Goal: Transaction & Acquisition: Purchase product/service

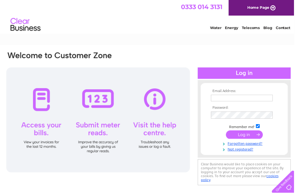
click at [233, 99] on input "text" at bounding box center [244, 99] width 62 height 7
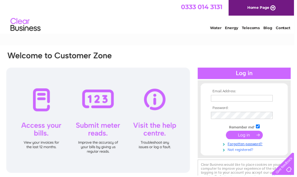
type input "Antonio@thouartframing.co.uk"
click at [241, 138] on input "submit" at bounding box center [246, 136] width 37 height 8
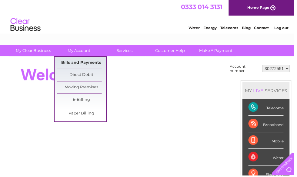
click at [77, 61] on link "Bills and Payments" at bounding box center [82, 63] width 50 height 12
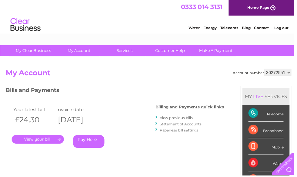
click at [85, 145] on link "Pay Here" at bounding box center [90, 142] width 32 height 13
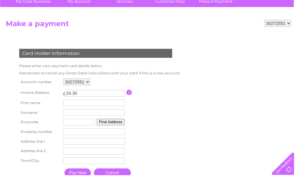
scroll to position [55, 0]
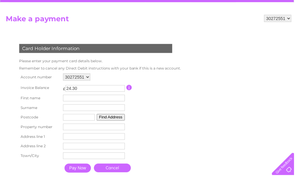
click at [103, 101] on input "text" at bounding box center [95, 99] width 62 height 7
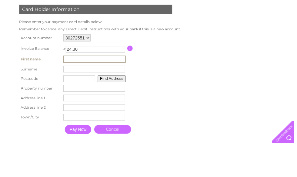
scroll to position [64, 0]
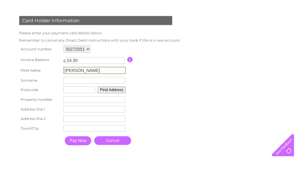
type input "Antonio"
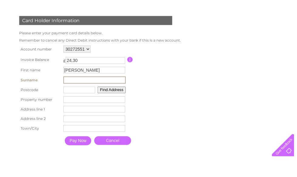
click at [86, 96] on input "text" at bounding box center [95, 99] width 63 height 7
type input "Yepes"
click at [70, 106] on input "text" at bounding box center [80, 109] width 32 height 7
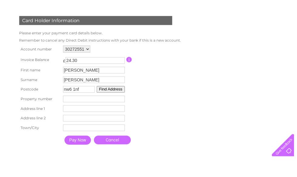
click at [112, 106] on button "Find Address" at bounding box center [112, 109] width 29 height 7
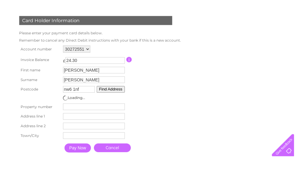
scroll to position [83, 0]
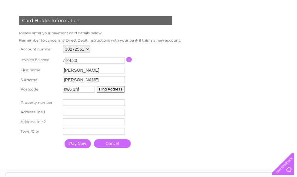
click at [120, 93] on button "Find Address" at bounding box center [112, 90] width 29 height 7
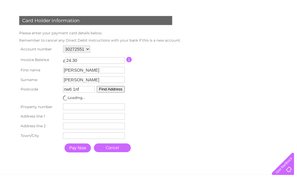
click at [83, 92] on input "nw6 1nf" at bounding box center [80, 90] width 32 height 7
type input "n"
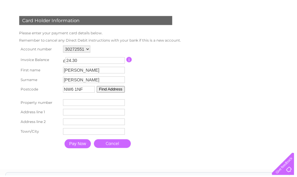
type input "NW6 1NF"
click at [122, 93] on button "Find Address" at bounding box center [112, 90] width 29 height 7
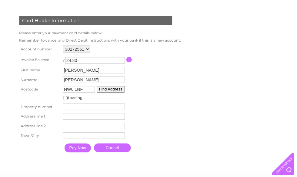
click at [86, 109] on input "number" at bounding box center [95, 107] width 62 height 7
type input "106"
click at [86, 120] on input "text" at bounding box center [95, 117] width 62 height 7
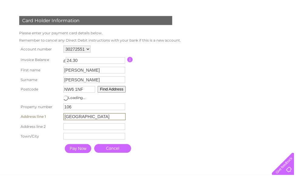
type input "[GEOGRAPHIC_DATA]"
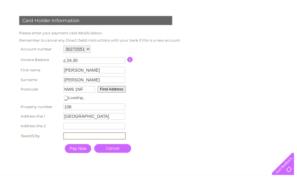
click at [78, 141] on input "text" at bounding box center [95, 136] width 63 height 7
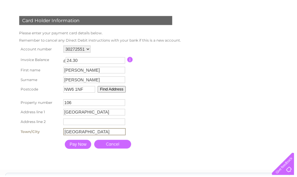
type input "[GEOGRAPHIC_DATA]"
click at [86, 150] on input "Pay Now" at bounding box center [79, 145] width 27 height 9
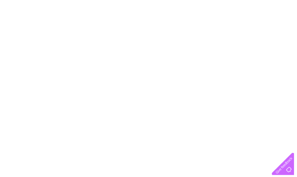
scroll to position [158, 0]
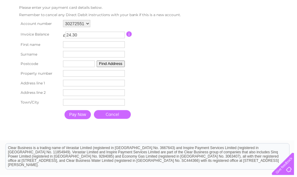
scroll to position [106, 0]
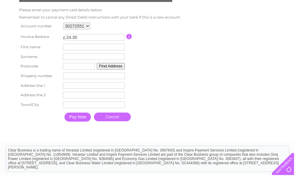
click at [71, 50] on input "text" at bounding box center [95, 47] width 62 height 7
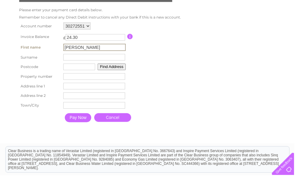
type input "[PERSON_NAME]"
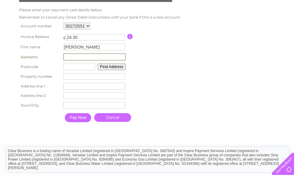
click at [107, 59] on input "text" at bounding box center [95, 57] width 63 height 7
type input "[PERSON_NAME]"
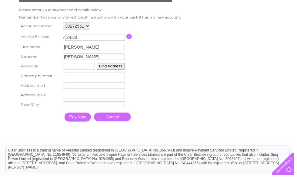
click at [89, 69] on input "text" at bounding box center [80, 66] width 32 height 7
click at [122, 70] on button "Find Address" at bounding box center [112, 66] width 29 height 7
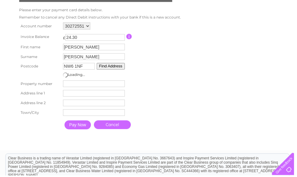
click at [78, 69] on input "NW6 1NF" at bounding box center [80, 66] width 32 height 7
click at [121, 69] on button "Find Address" at bounding box center [112, 66] width 29 height 7
click at [76, 69] on input "NW61NF" at bounding box center [80, 66] width 32 height 7
type input "NW6 1NF"
click at [73, 86] on input "number" at bounding box center [95, 84] width 62 height 7
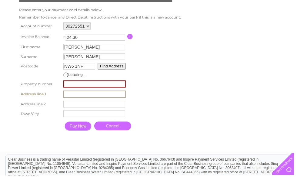
click at [77, 96] on input "text" at bounding box center [95, 94] width 63 height 7
click at [90, 87] on input "number" at bounding box center [95, 84] width 63 height 7
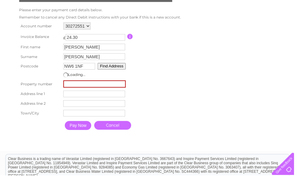
click at [90, 87] on input "number" at bounding box center [95, 84] width 63 height 7
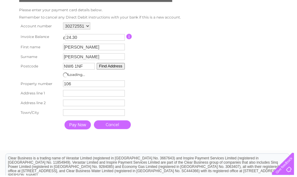
type input "106"
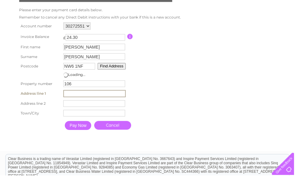
click at [91, 96] on input "text" at bounding box center [95, 94] width 63 height 7
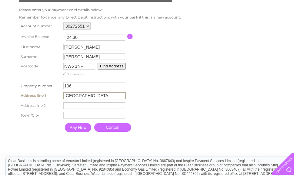
type input "[GEOGRAPHIC_DATA]"
click at [89, 118] on td "Town" at bounding box center [95, 116] width 66 height 10
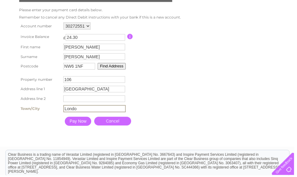
type input "[GEOGRAPHIC_DATA]"
click at [82, 127] on input "Pay Now" at bounding box center [79, 122] width 27 height 9
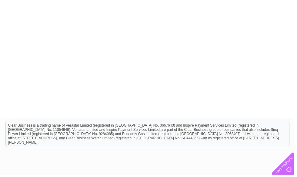
scroll to position [268, 0]
